Goal: Information Seeking & Learning: Learn about a topic

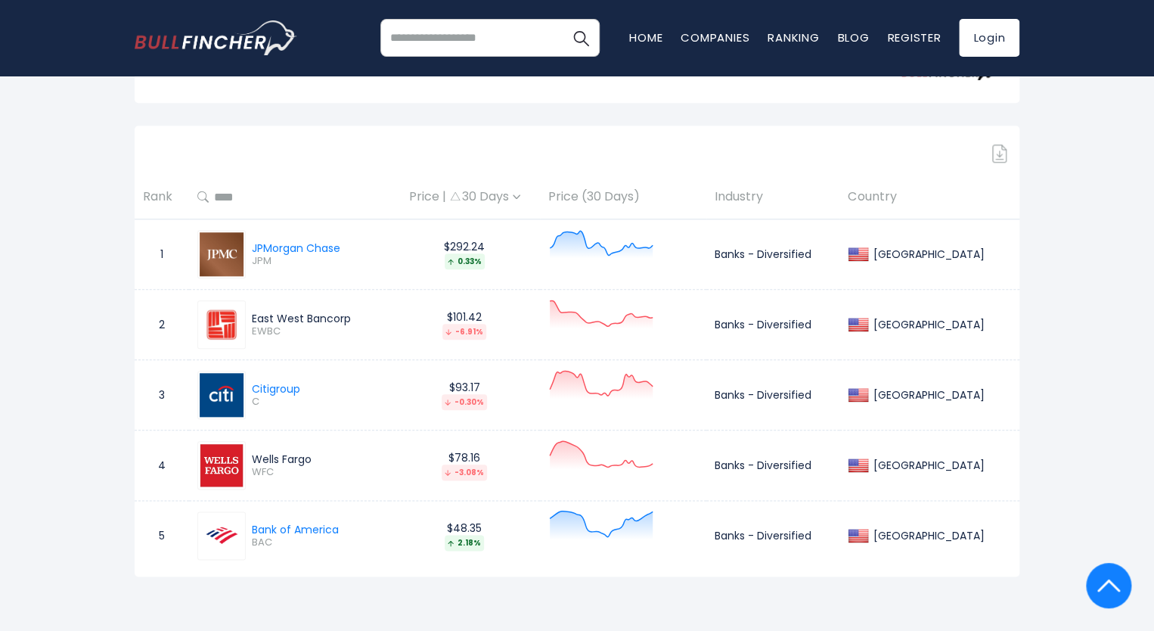
scroll to position [605, 0]
click at [532, 188] on div "Price | 30 Days" at bounding box center [465, 196] width 134 height 16
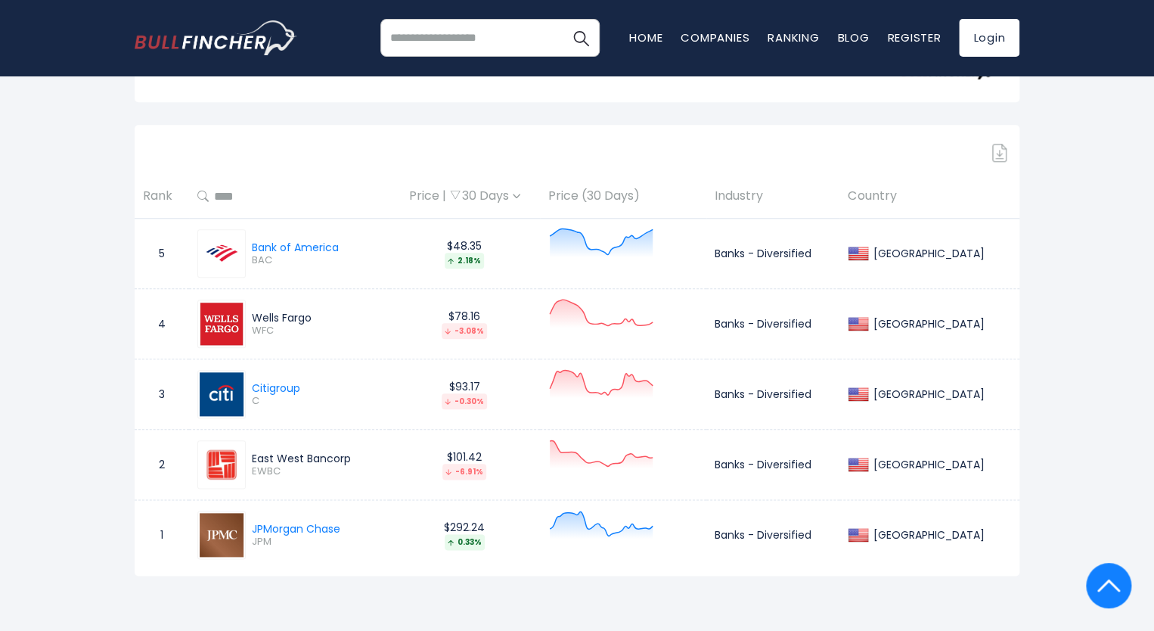
click at [520, 194] on img at bounding box center [517, 196] width 8 height 5
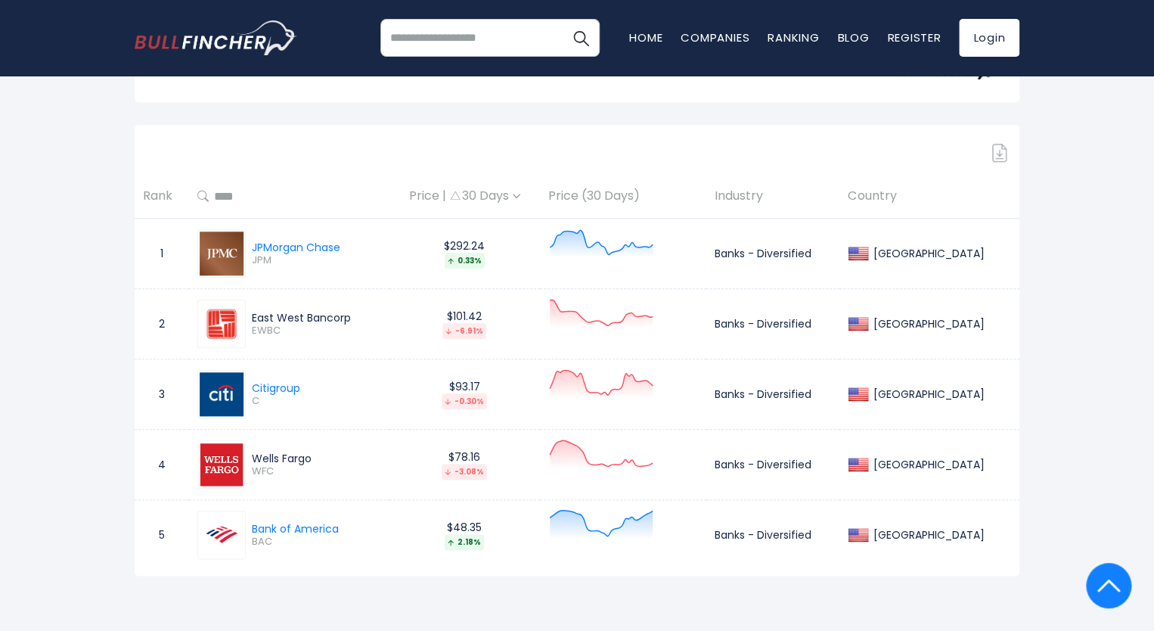
click at [520, 194] on img at bounding box center [517, 196] width 8 height 5
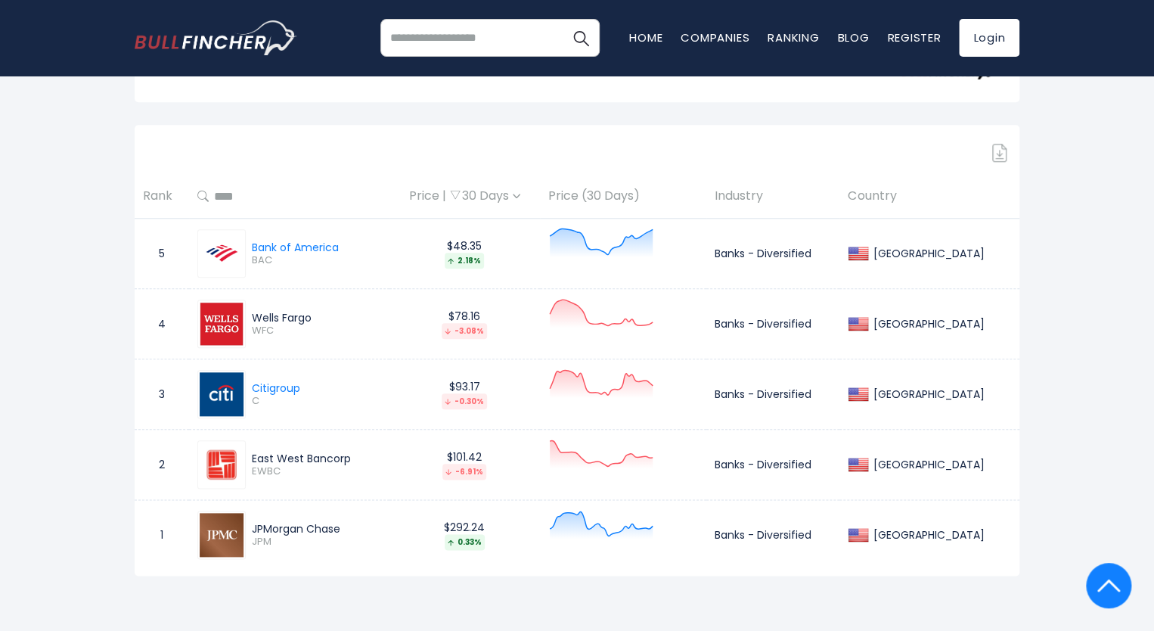
click at [281, 522] on div "JPMorgan Chase" at bounding box center [296, 529] width 88 height 14
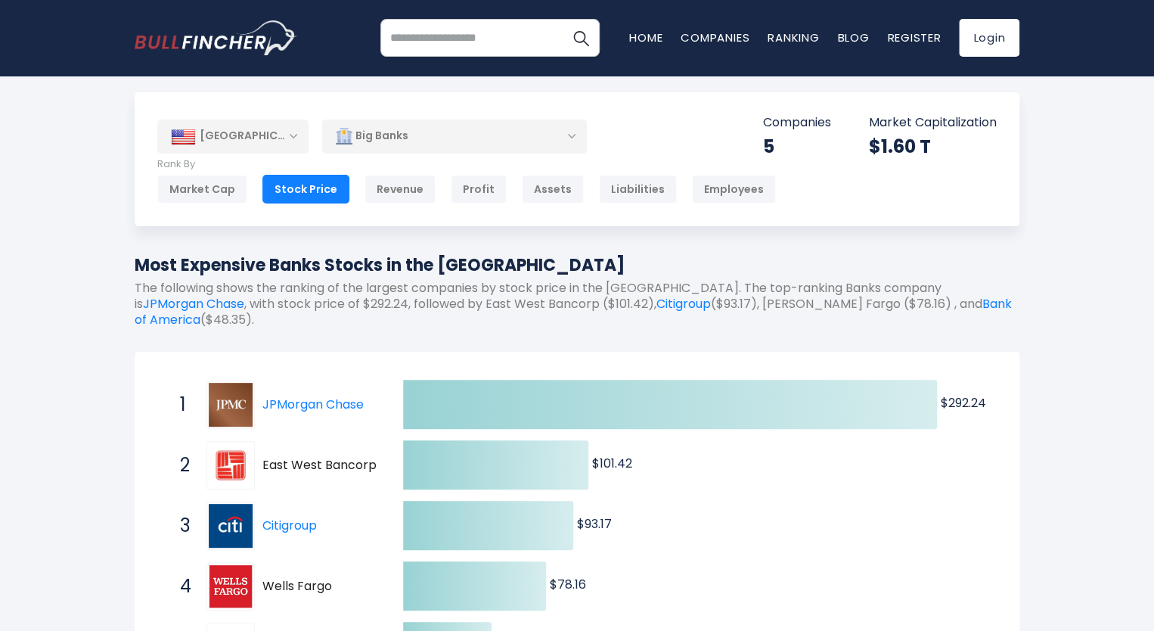
scroll to position [0, 0]
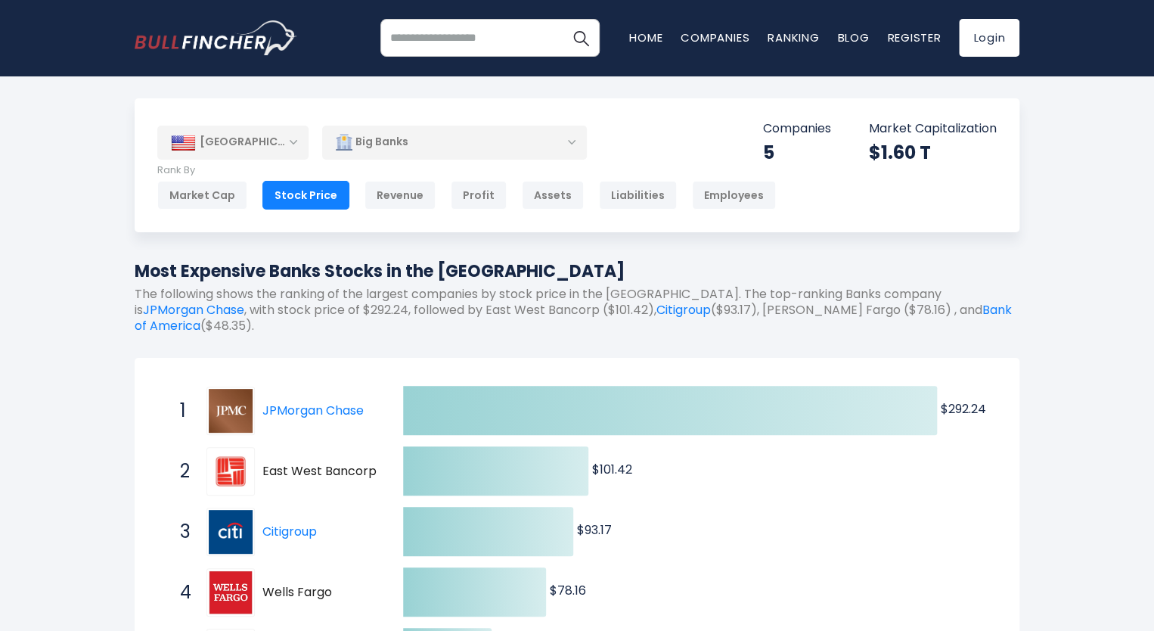
click at [508, 143] on div "Big Banks" at bounding box center [454, 142] width 265 height 35
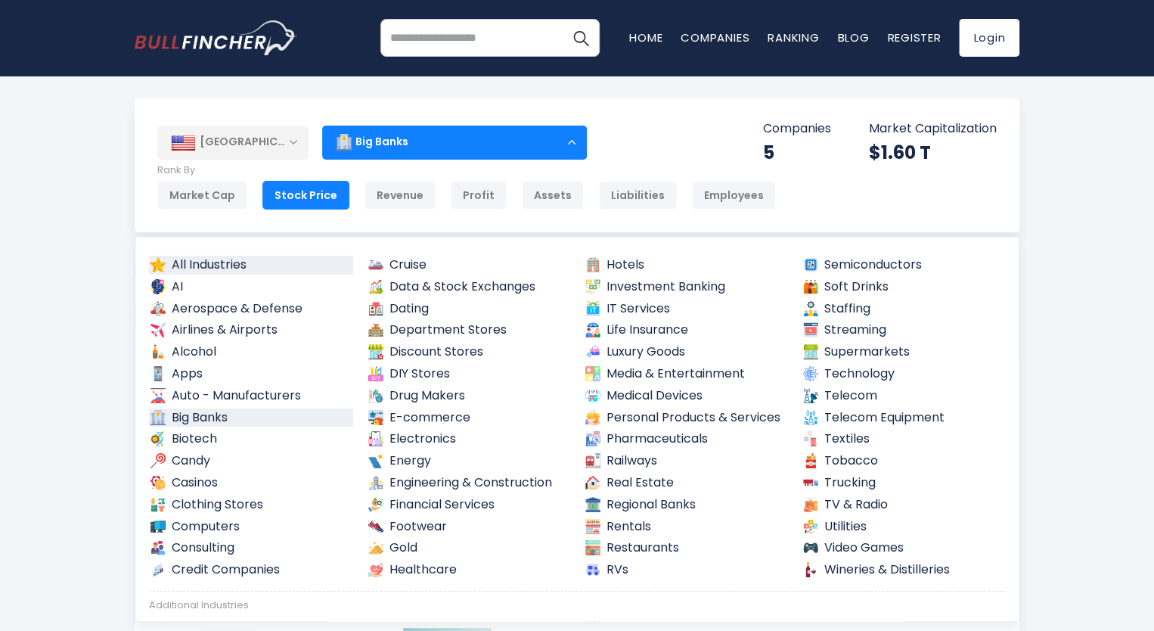
click at [233, 266] on link "All Industries" at bounding box center [251, 265] width 204 height 19
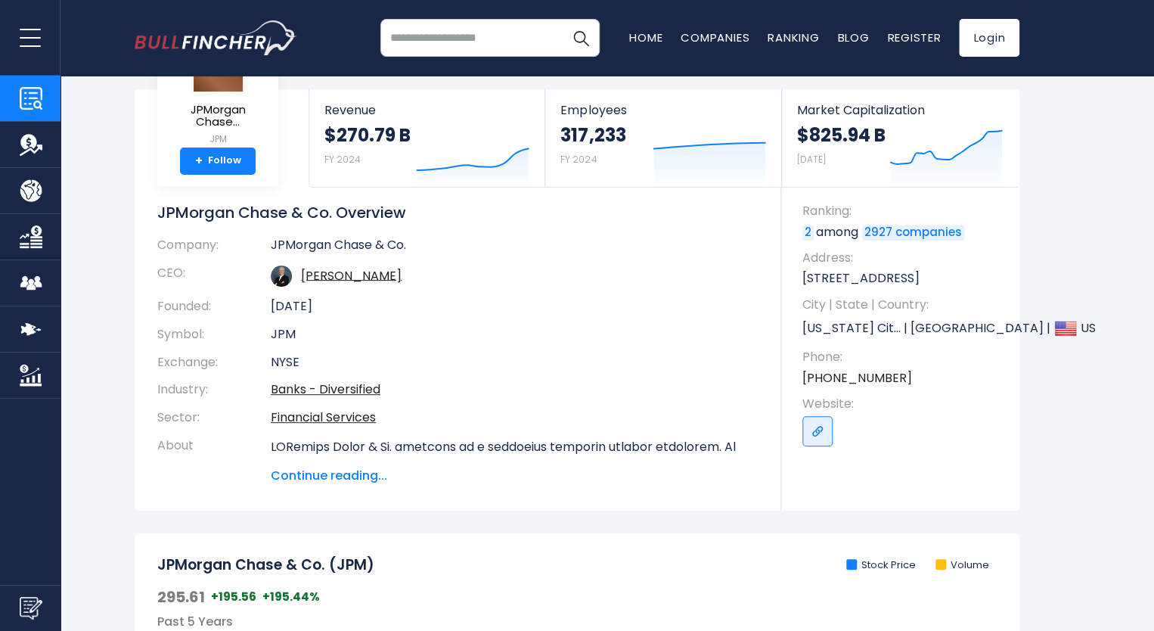
scroll to position [76, 0]
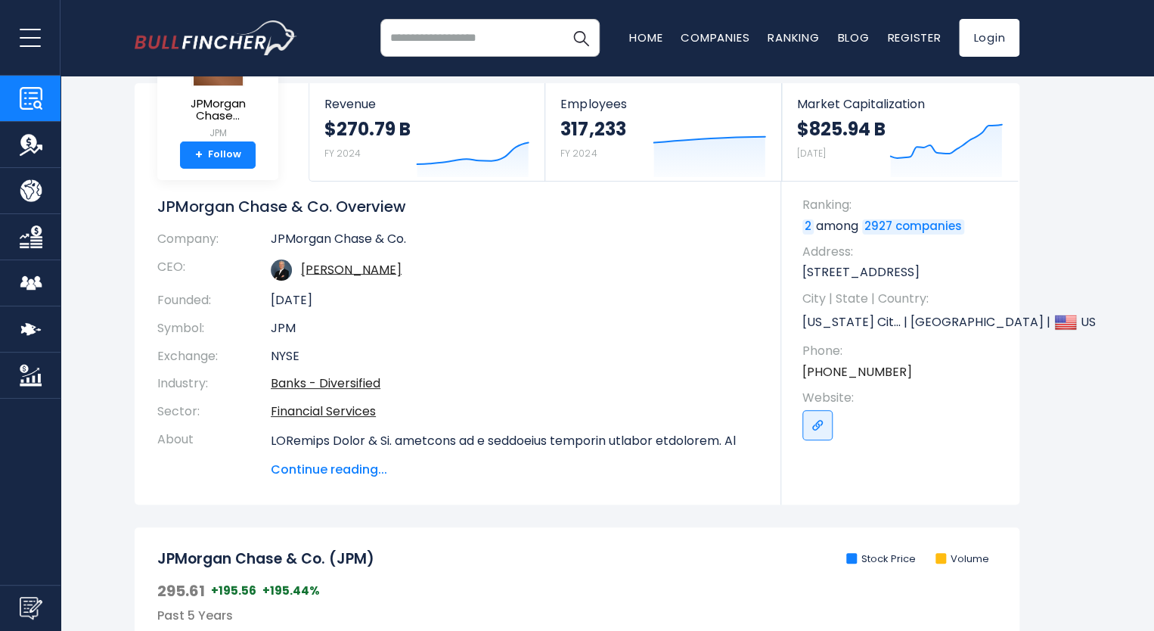
click at [809, 225] on link "2" at bounding box center [807, 226] width 11 height 15
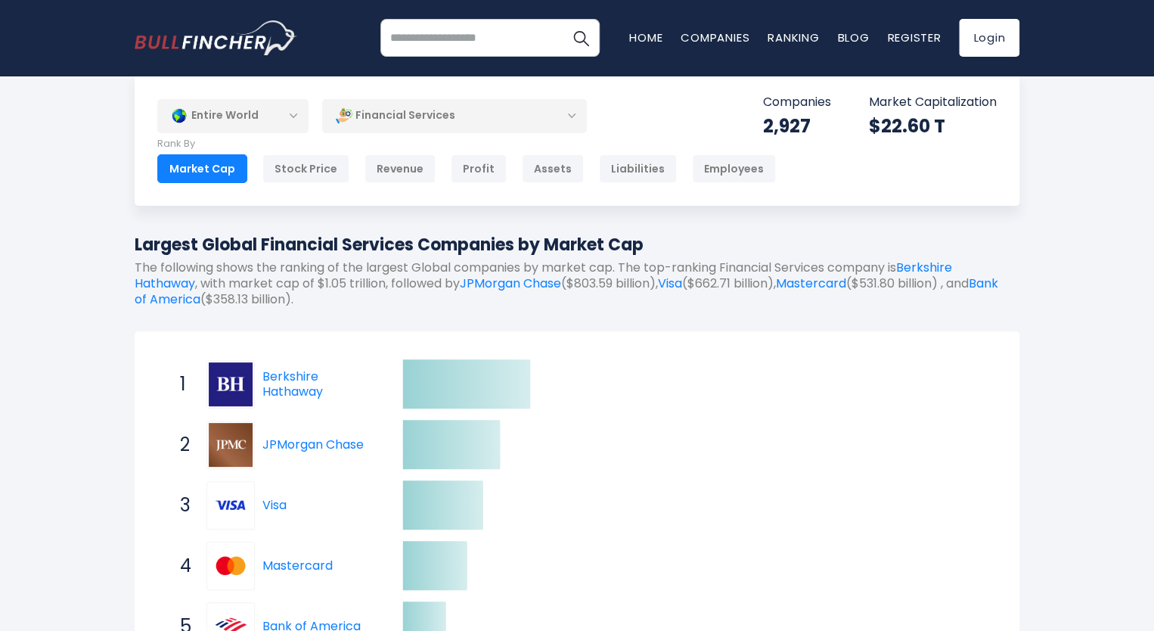
scroll to position [76, 0]
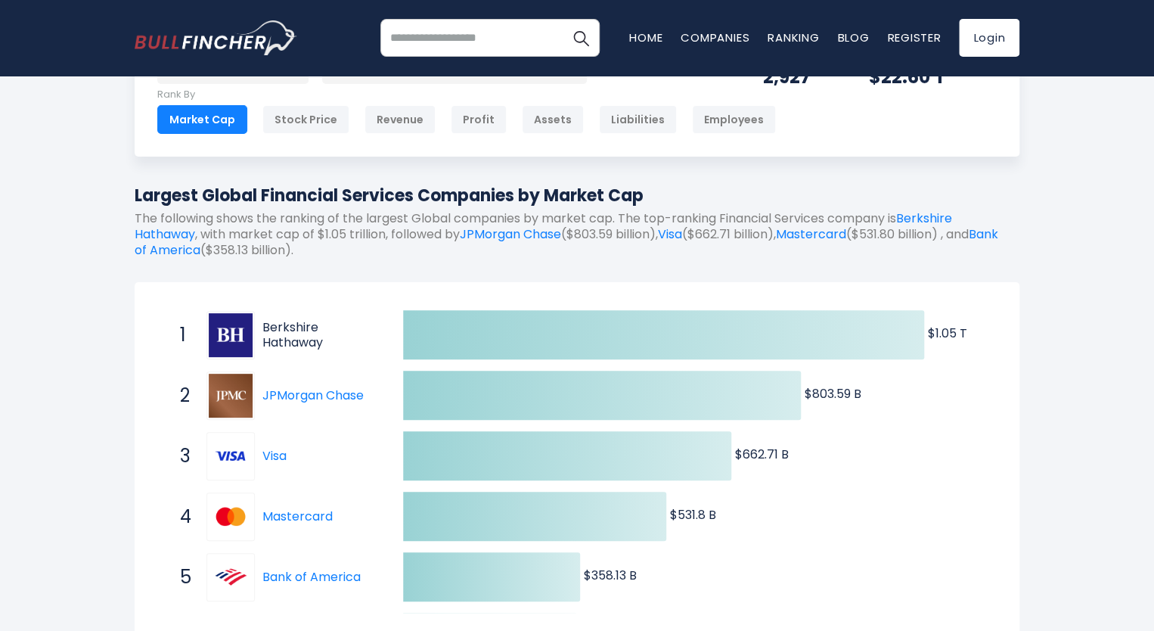
click at [281, 343] on link "Berkshire Hathaway" at bounding box center [292, 334] width 60 height 33
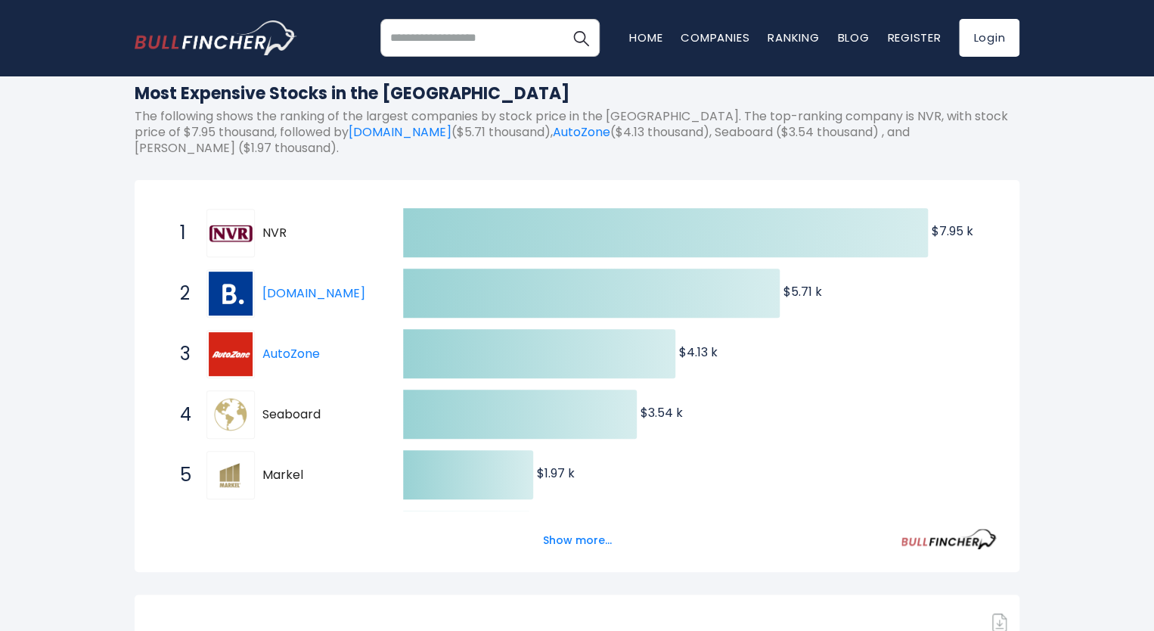
scroll to position [227, 0]
